Goal: Transaction & Acquisition: Subscribe to service/newsletter

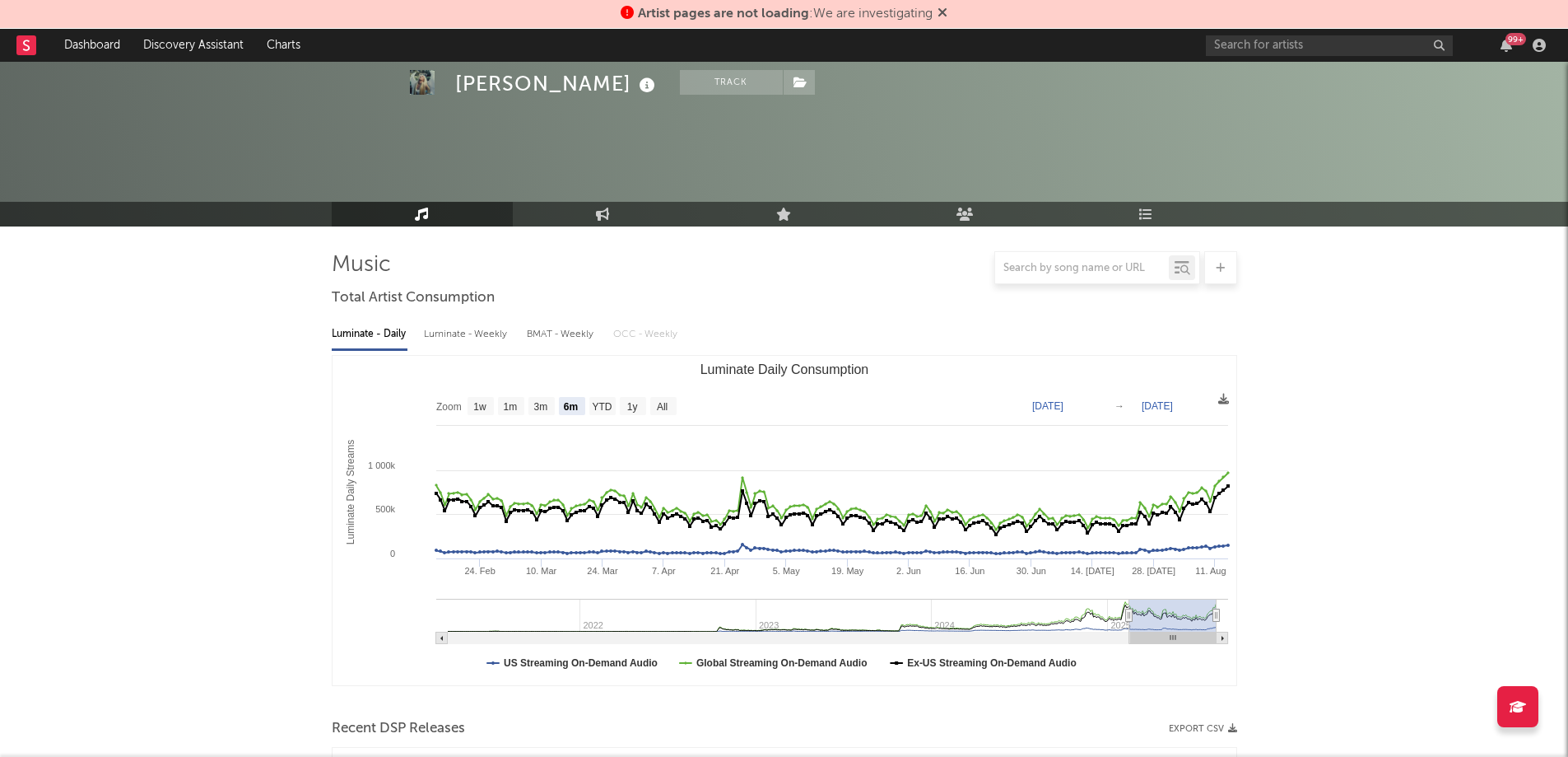
select select "6m"
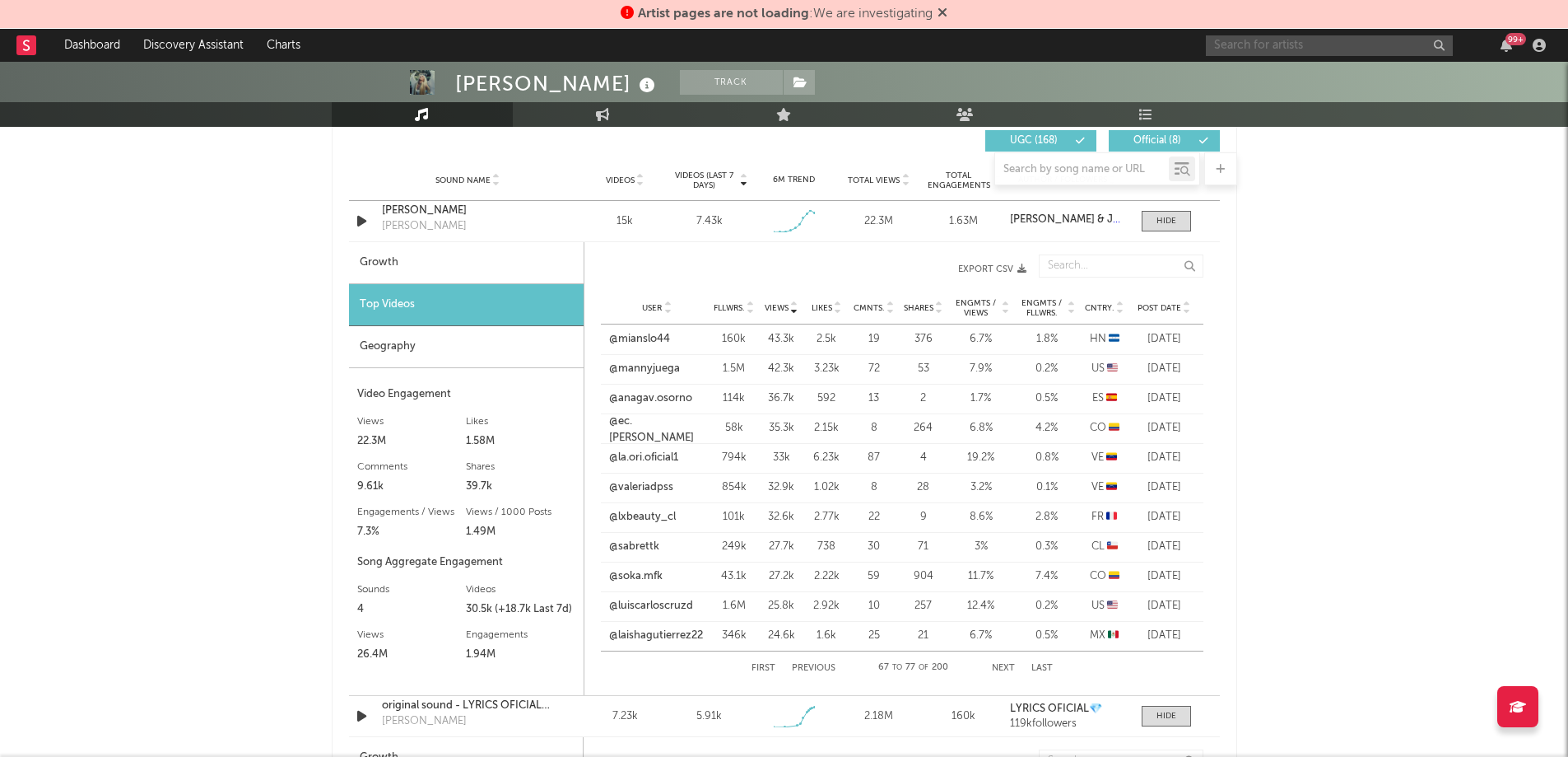
click at [1255, 48] on input "text" at bounding box center [1329, 45] width 247 height 21
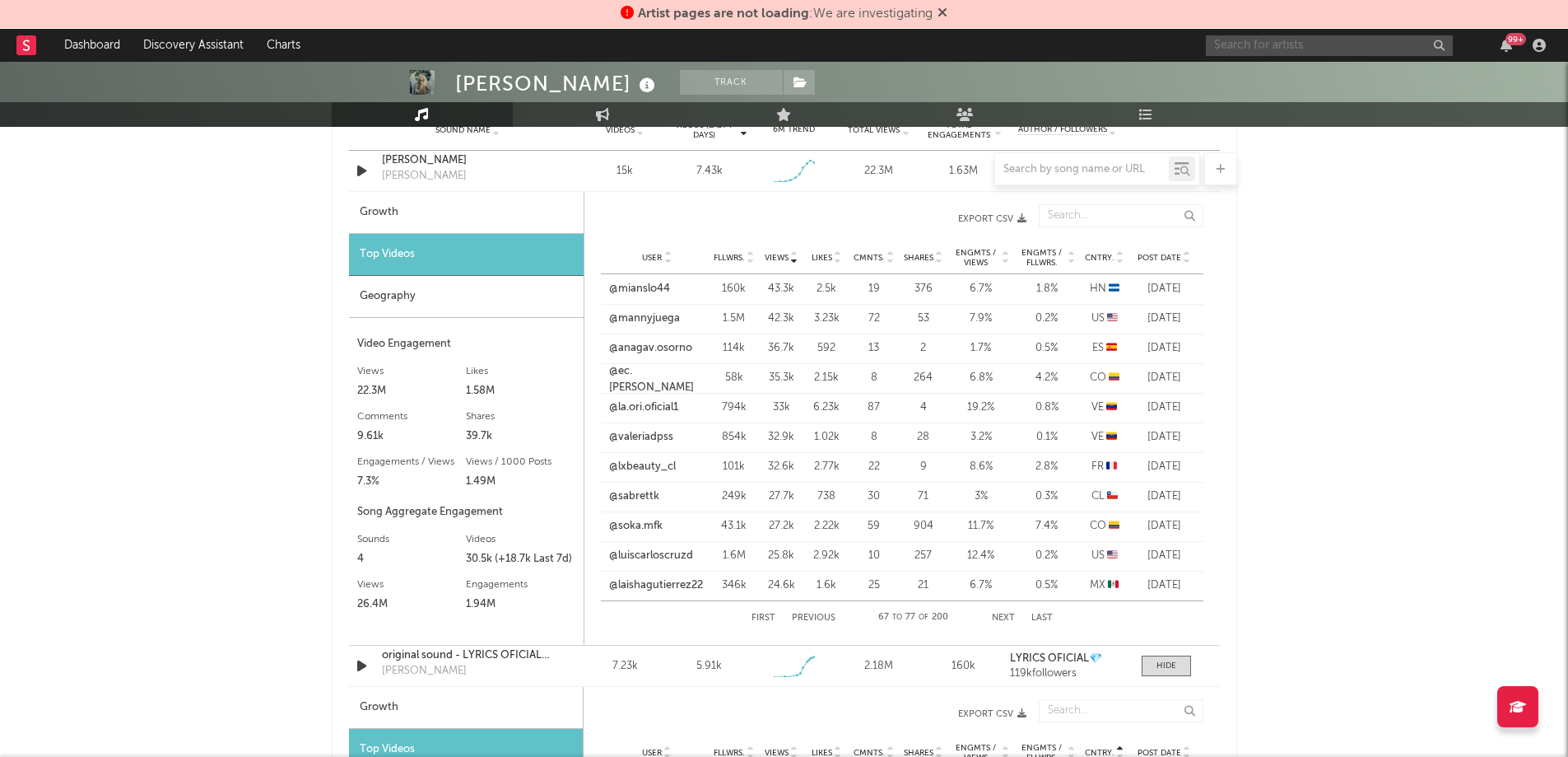
scroll to position [1222, 0]
click at [792, 259] on icon at bounding box center [794, 261] width 8 height 7
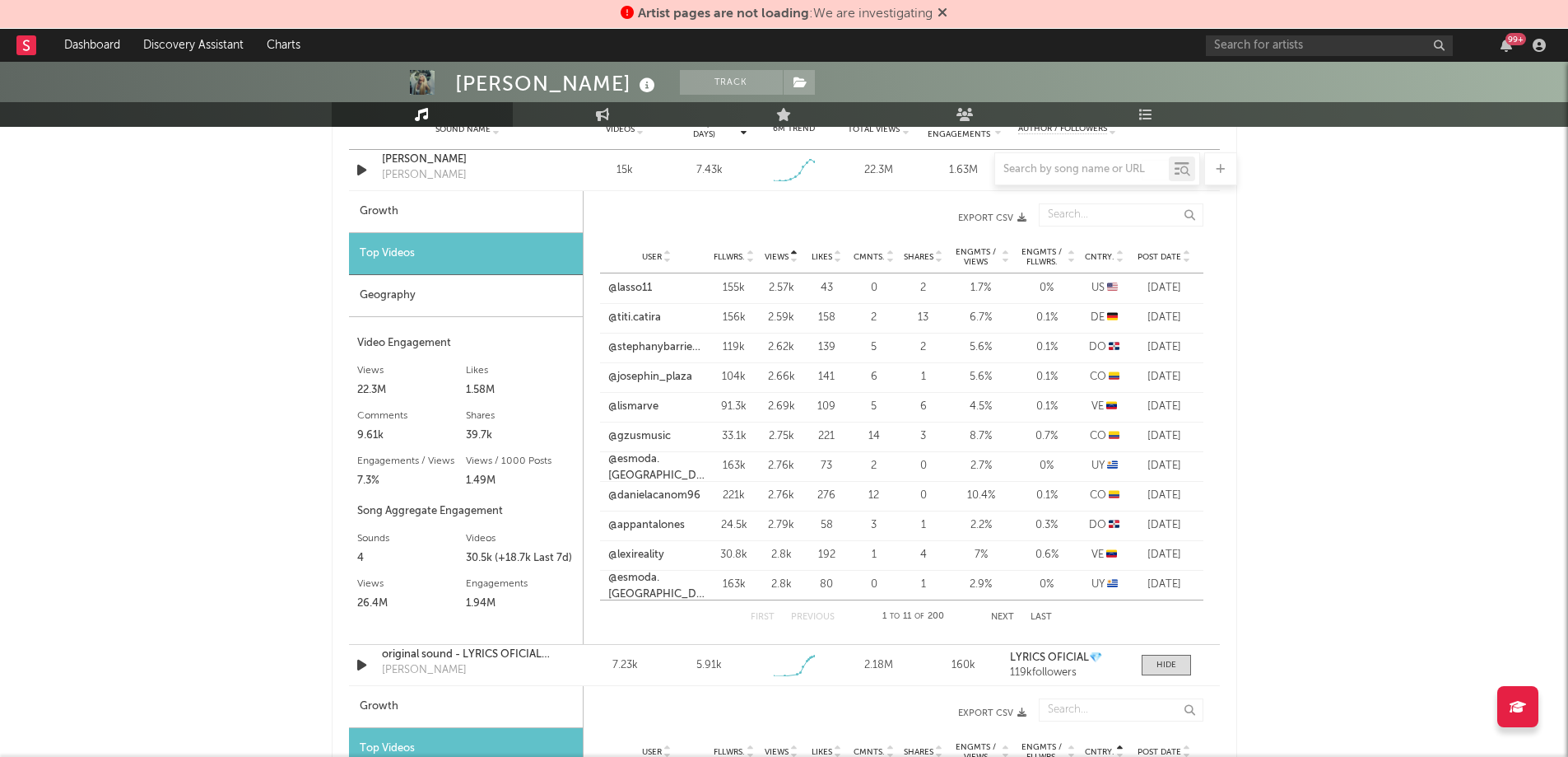
click at [793, 260] on icon at bounding box center [794, 261] width 8 height 7
click at [996, 613] on button "Next" at bounding box center [1003, 617] width 23 height 9
click at [996, 613] on button "Next" at bounding box center [1004, 617] width 23 height 9
click at [996, 613] on button "Next" at bounding box center [1003, 617] width 23 height 9
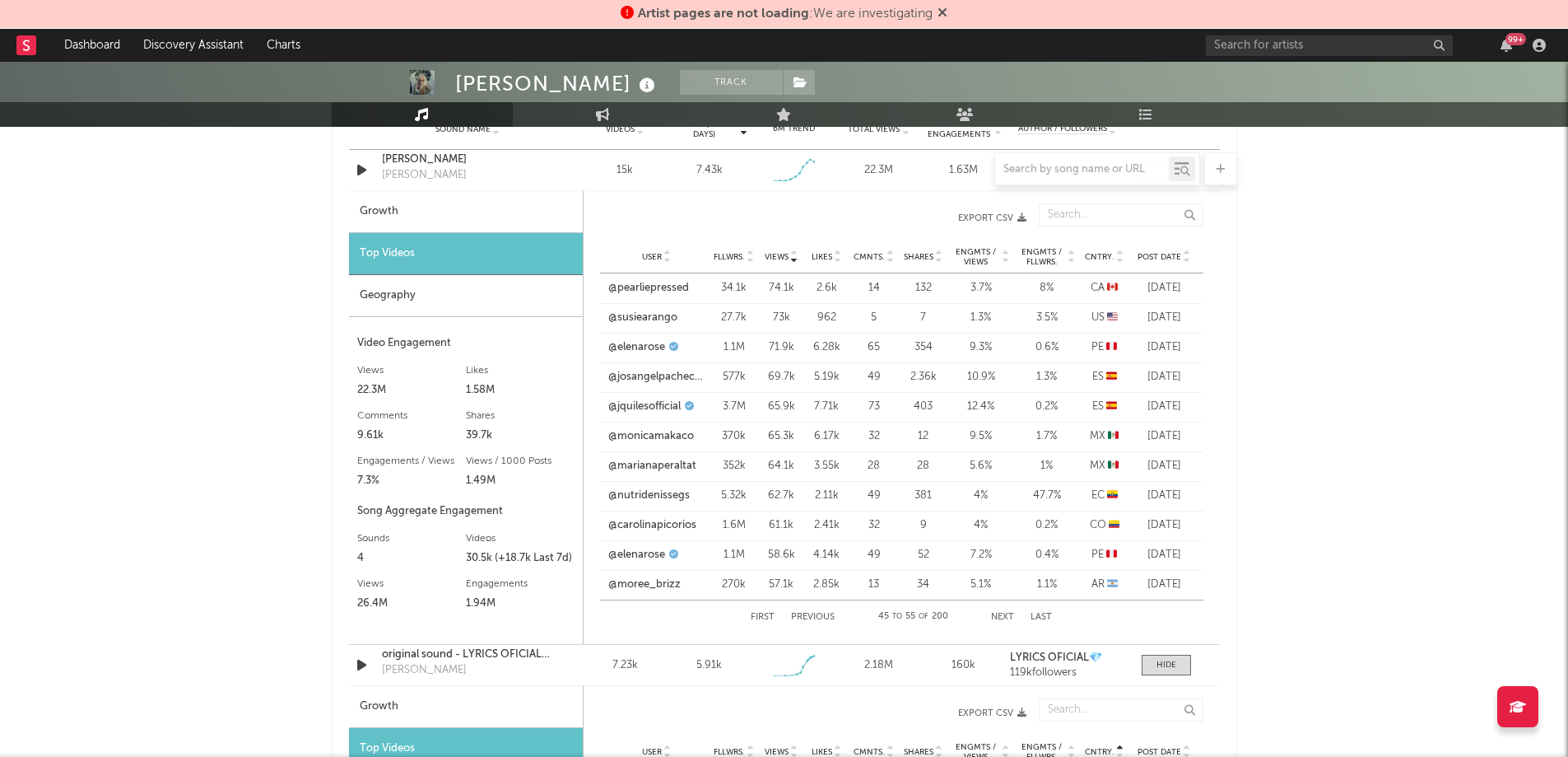
click at [996, 613] on button "Next" at bounding box center [1003, 617] width 23 height 9
click at [996, 613] on button "Next" at bounding box center [1004, 617] width 23 height 9
click at [991, 620] on button "Next" at bounding box center [1003, 617] width 23 height 9
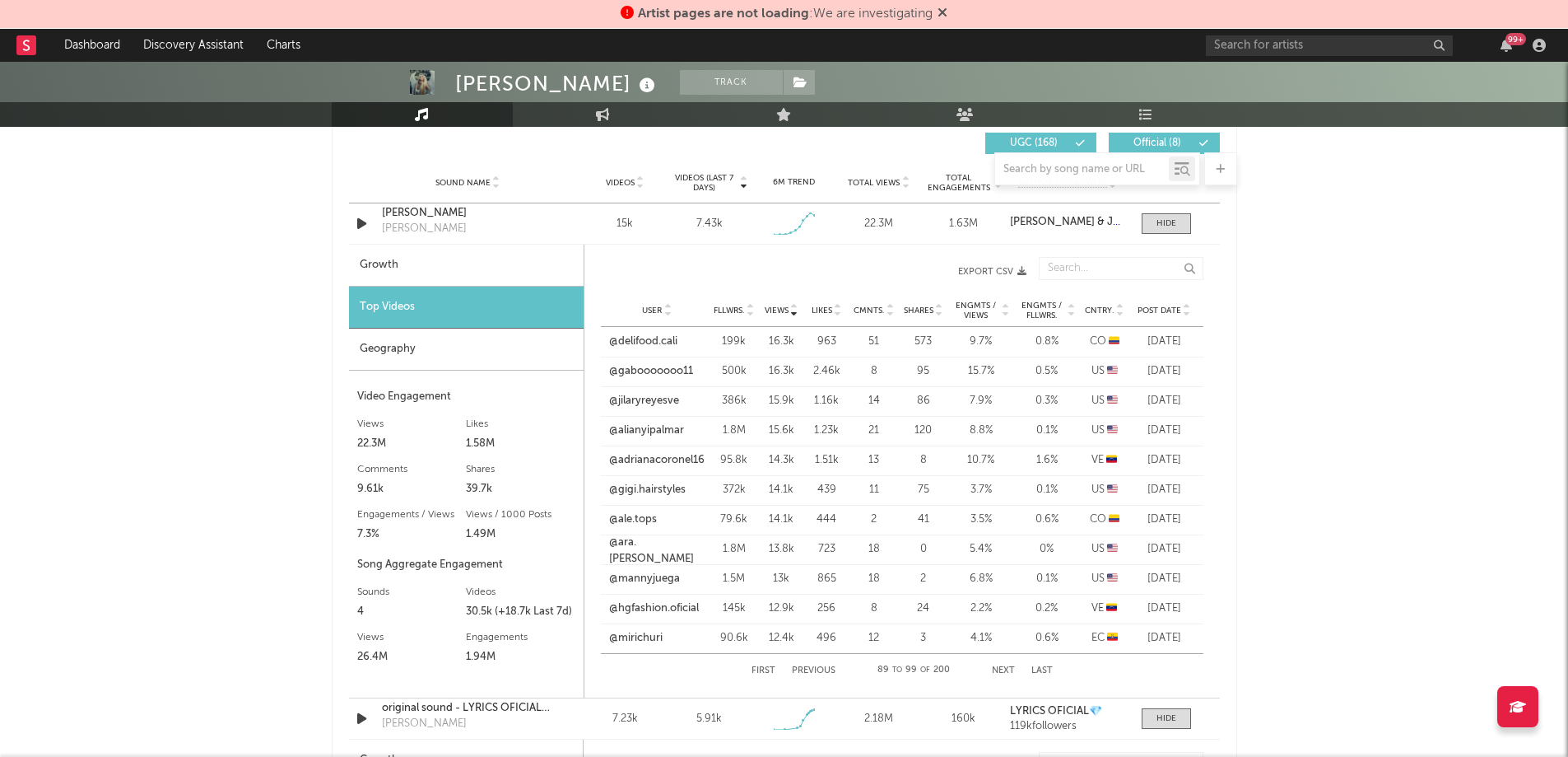
scroll to position [1168, 0]
click at [429, 209] on div "[PERSON_NAME]" at bounding box center [468, 215] width 172 height 17
